Goal: Unclear: Browse casually

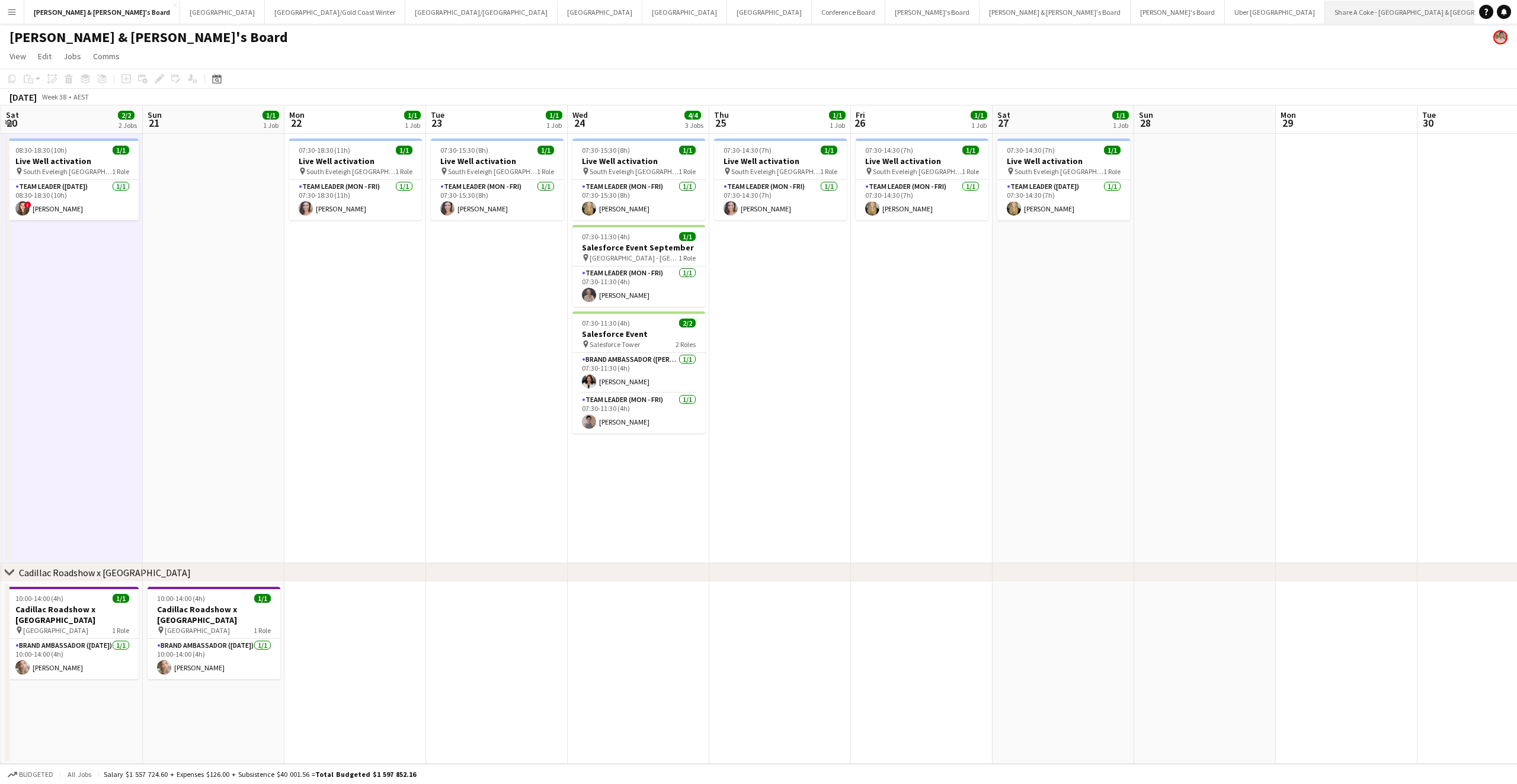
scroll to position [0, 424]
